Goal: Find specific page/section: Find specific page/section

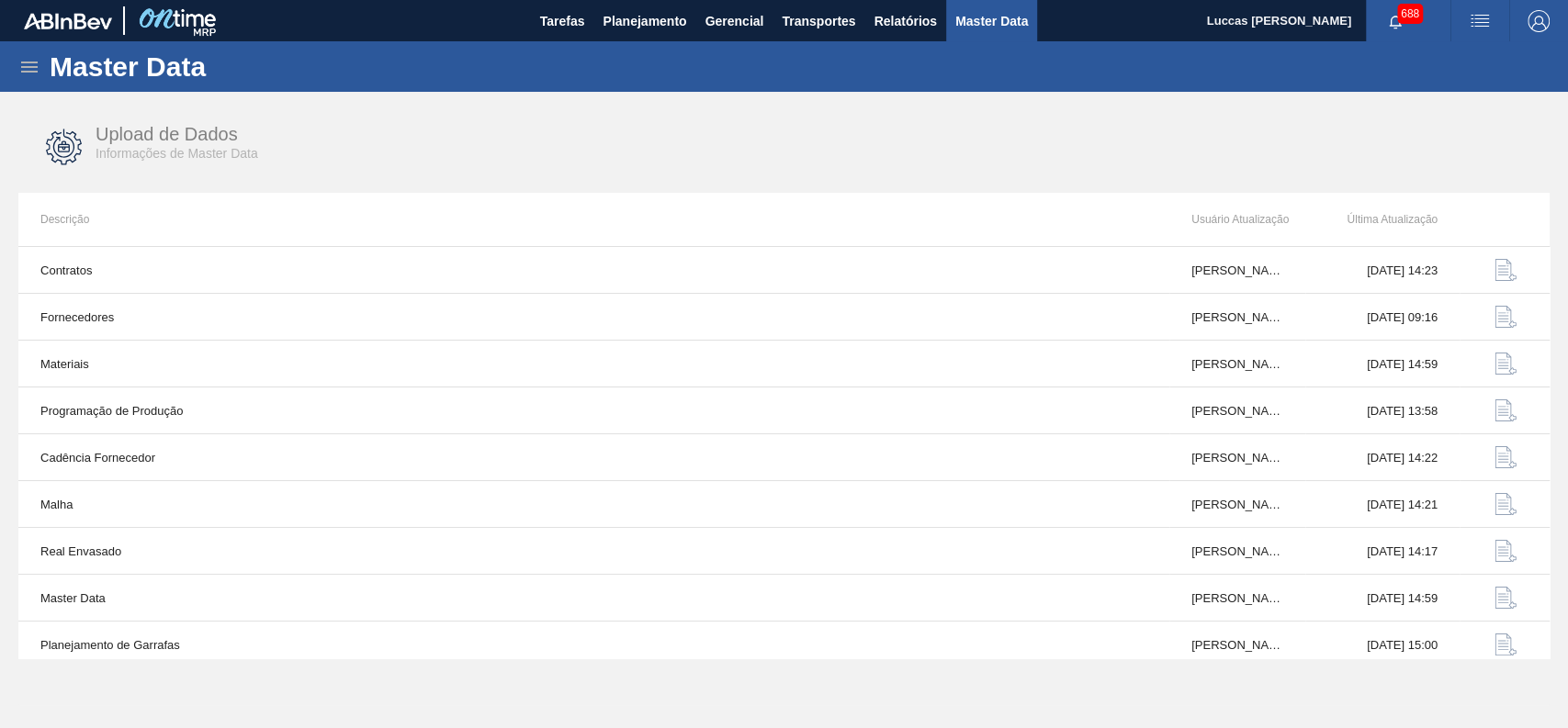
click at [40, 56] on icon at bounding box center [30, 67] width 22 height 22
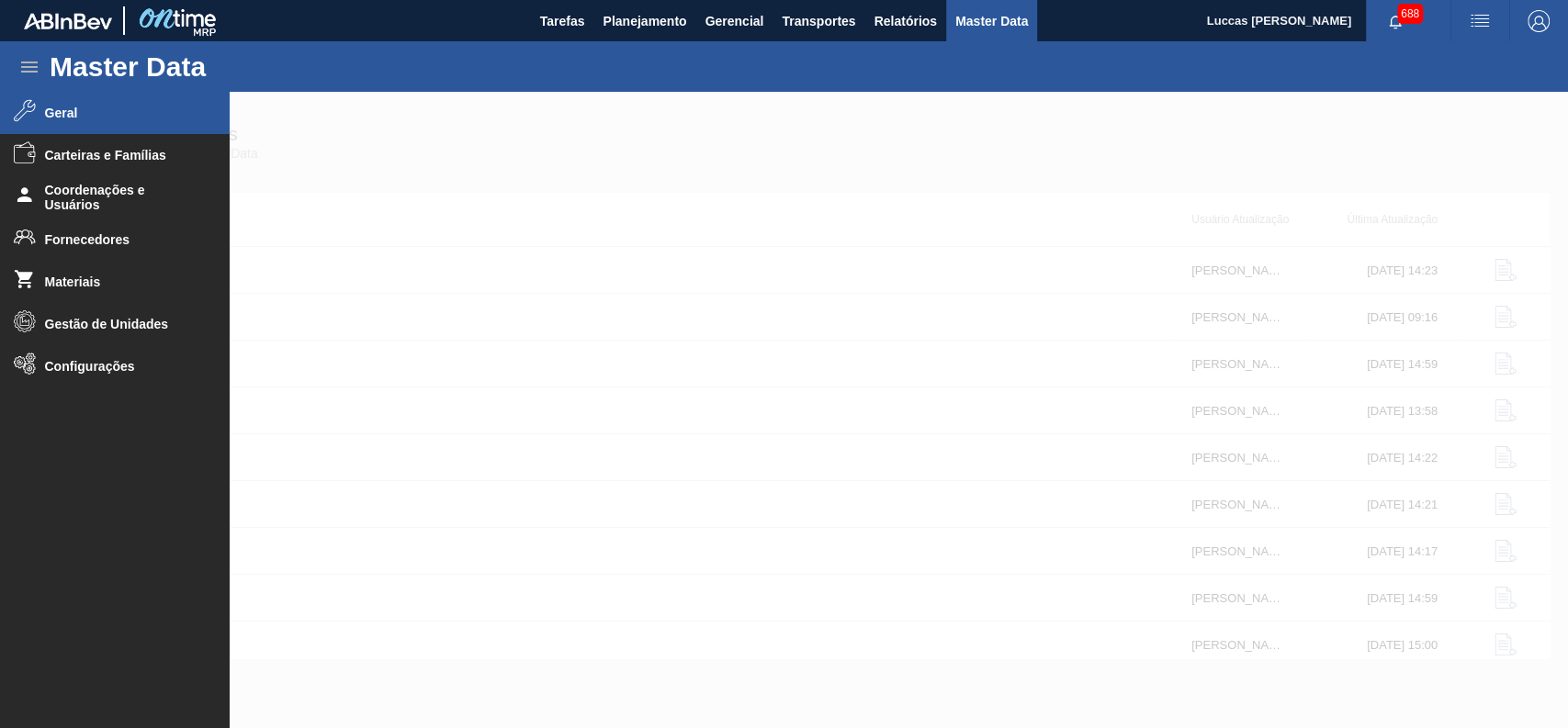
click at [96, 100] on li "Geral" at bounding box center [115, 113] width 229 height 42
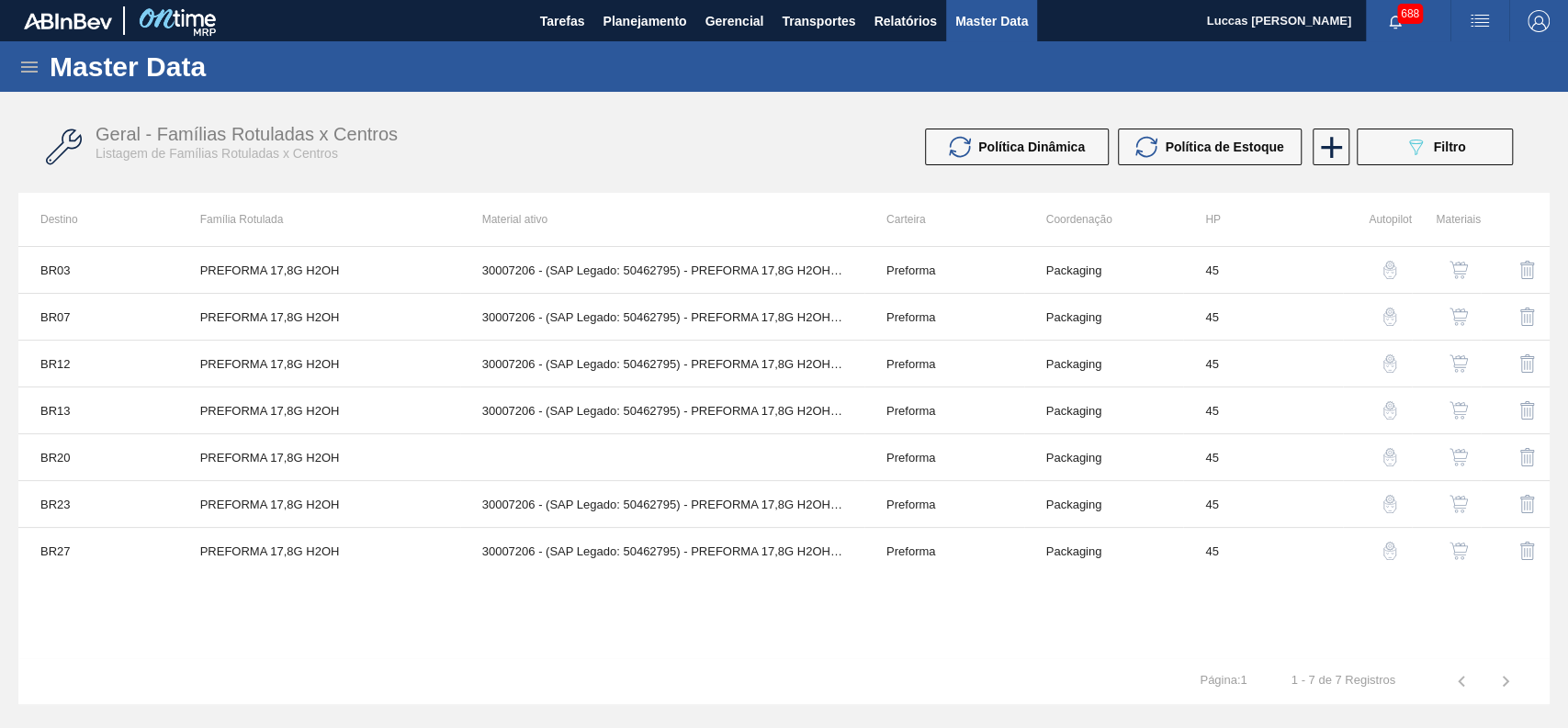
click at [1440, 145] on span "Filtro" at bounding box center [1449, 147] width 32 height 15
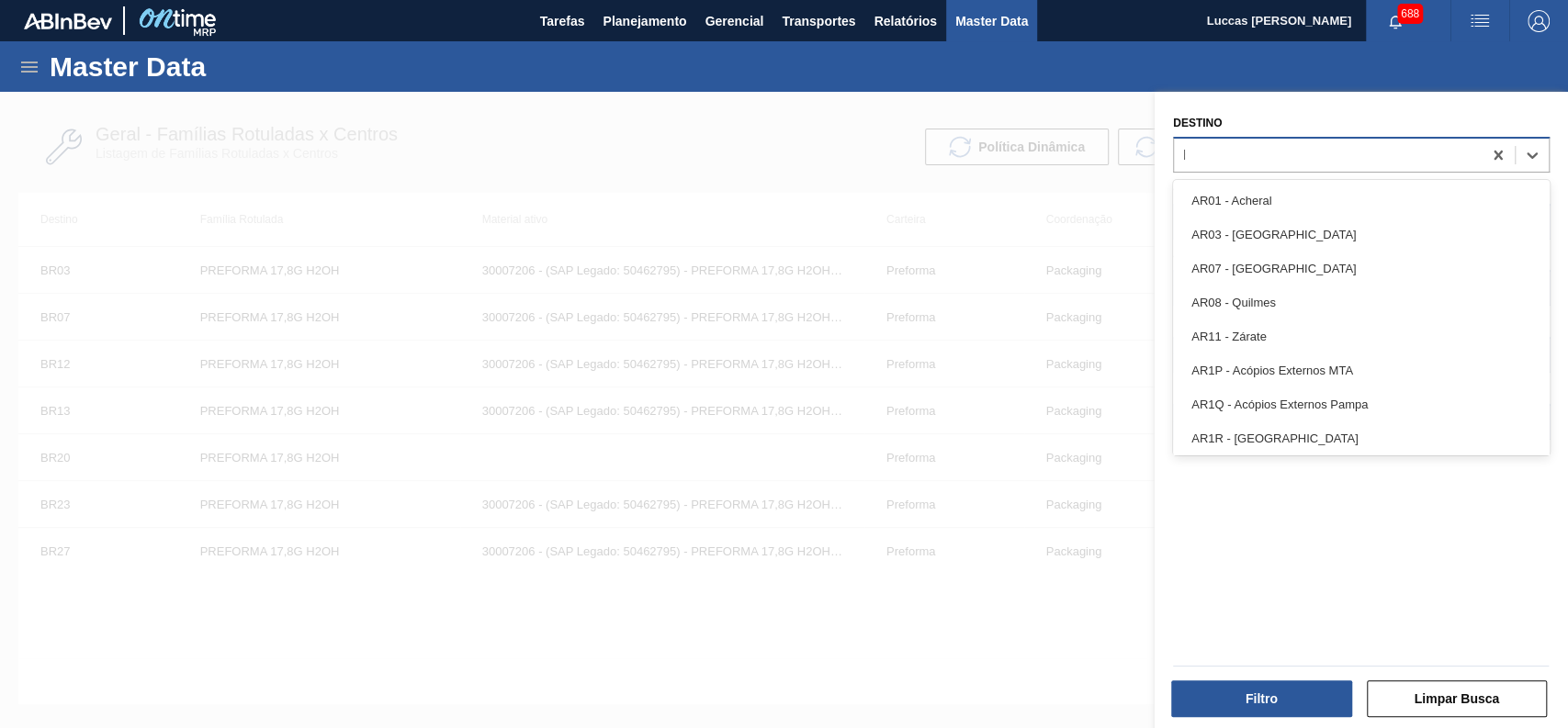
click at [1351, 158] on div "b" at bounding box center [1327, 154] width 308 height 27
type input "br19"
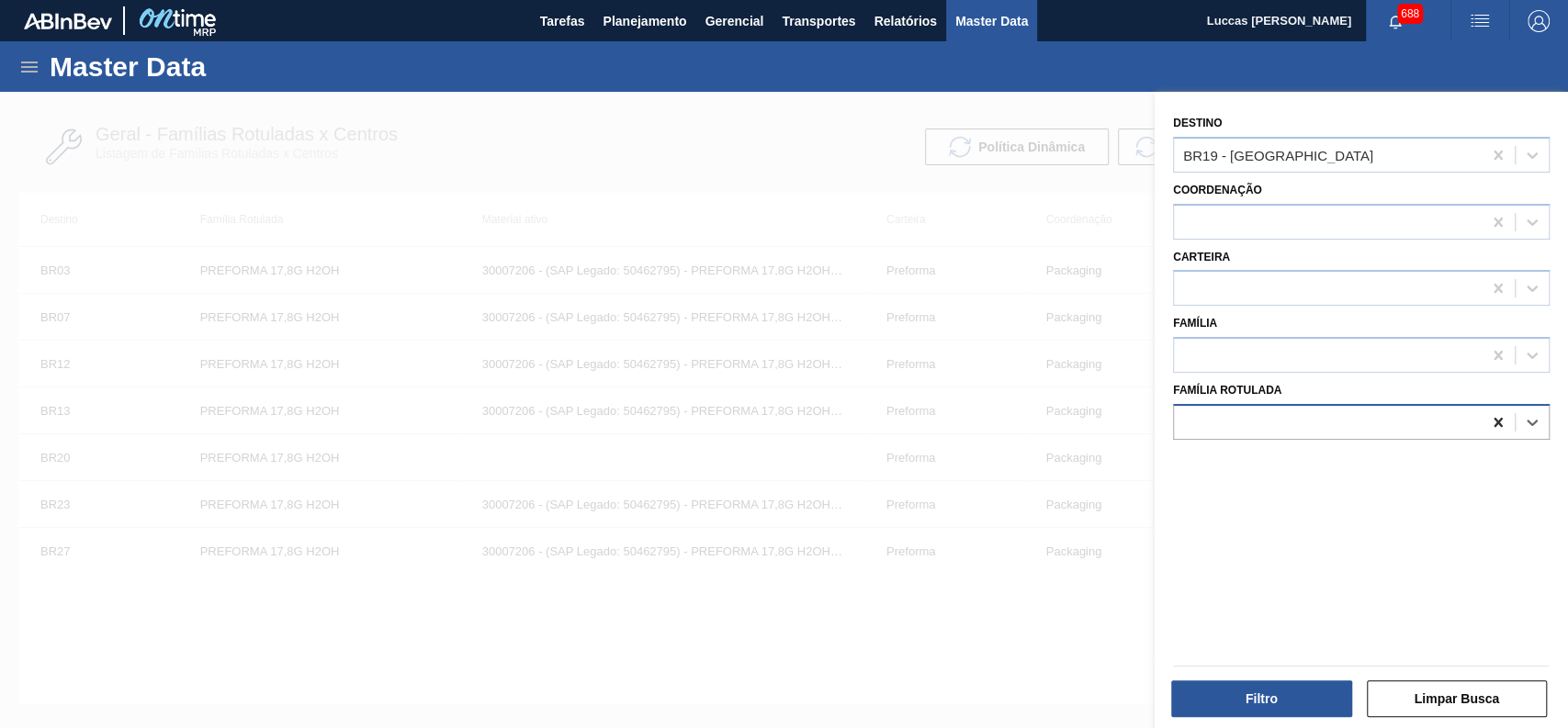
click at [1501, 424] on icon at bounding box center [1498, 422] width 18 height 18
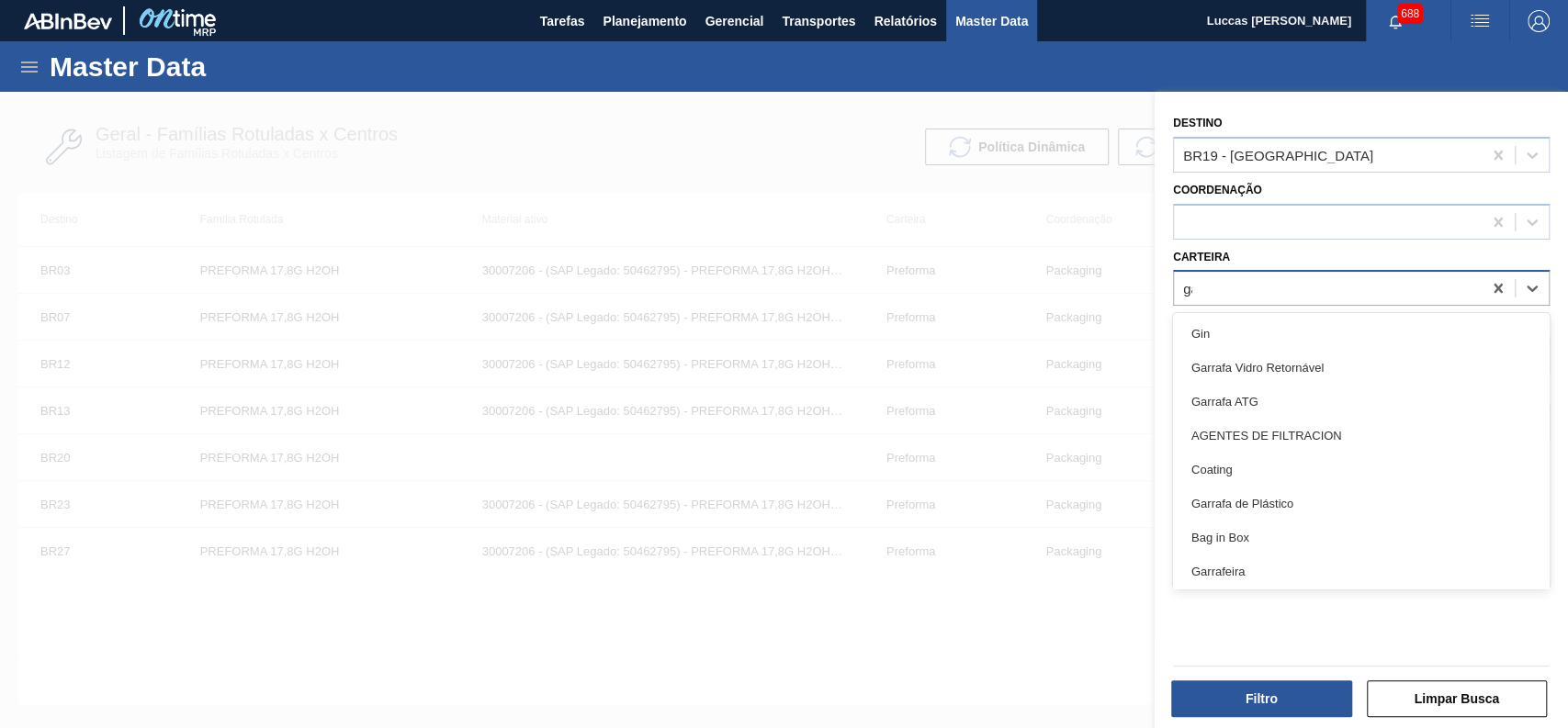
click at [1293, 292] on div "ga g" at bounding box center [1327, 288] width 308 height 27
type input "garrafa"
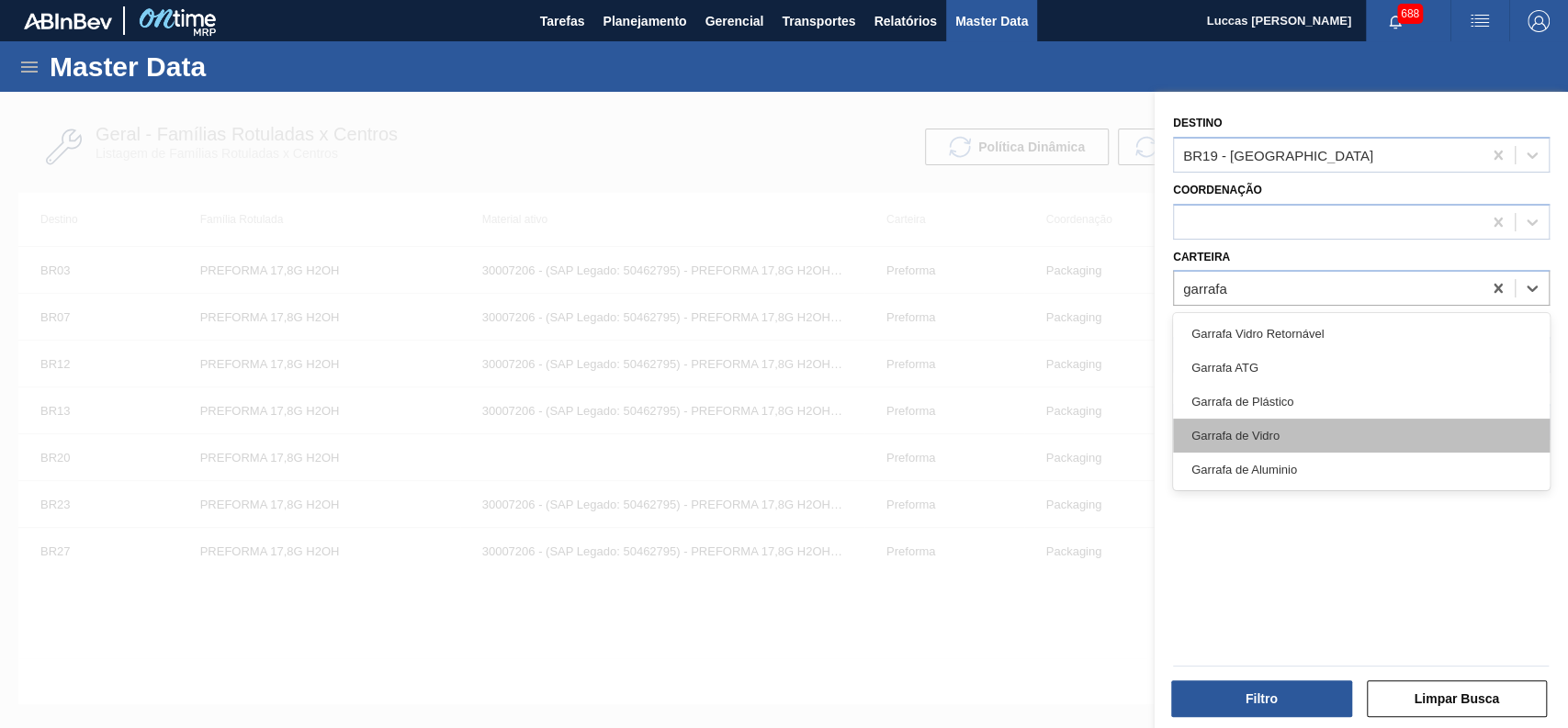
click at [1282, 436] on div "Garrafa de Vidro" at bounding box center [1361, 435] width 377 height 34
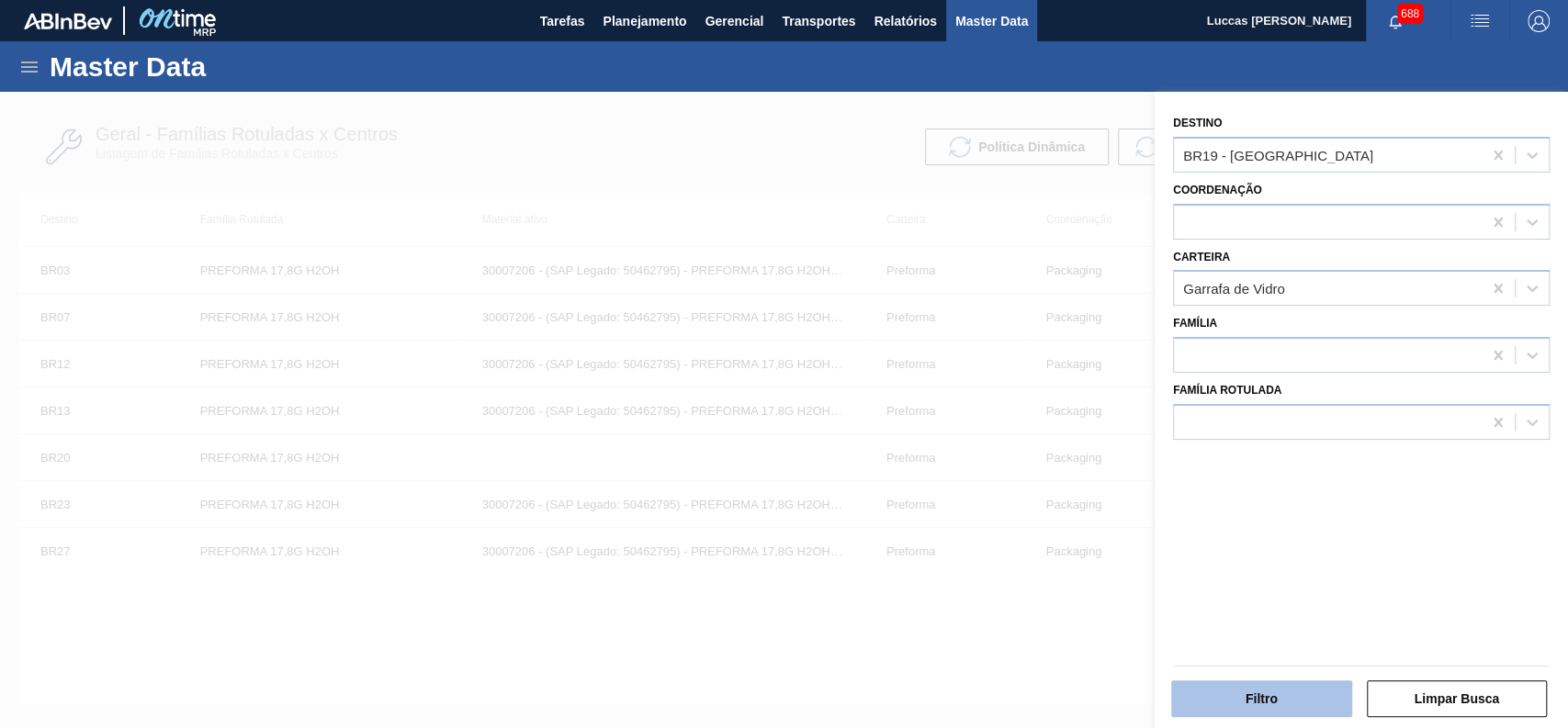
click at [1287, 710] on button "Filtro" at bounding box center [1261, 698] width 181 height 37
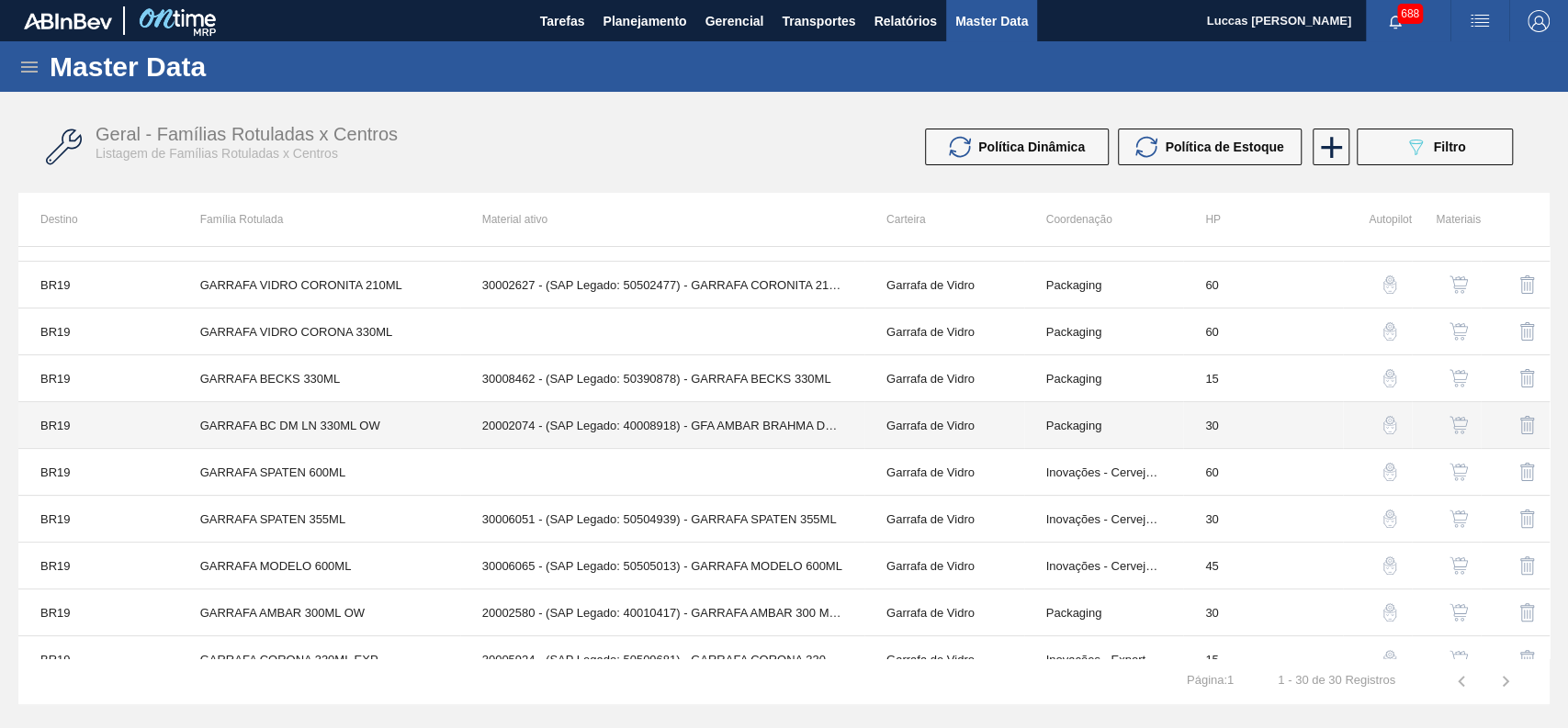
scroll to position [218, 0]
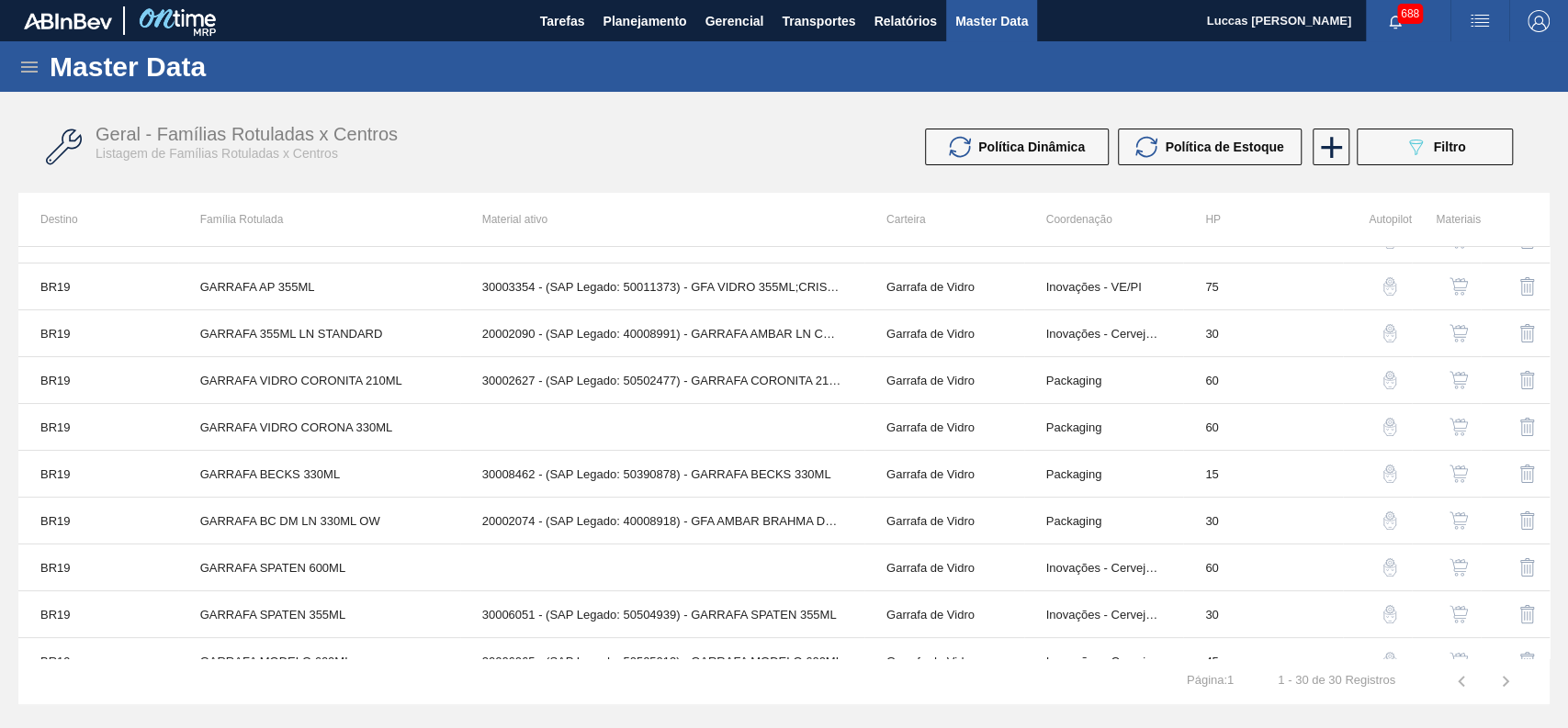
click at [1461, 428] on img "button" at bounding box center [1458, 427] width 18 height 18
